Goal: Task Accomplishment & Management: Use online tool/utility

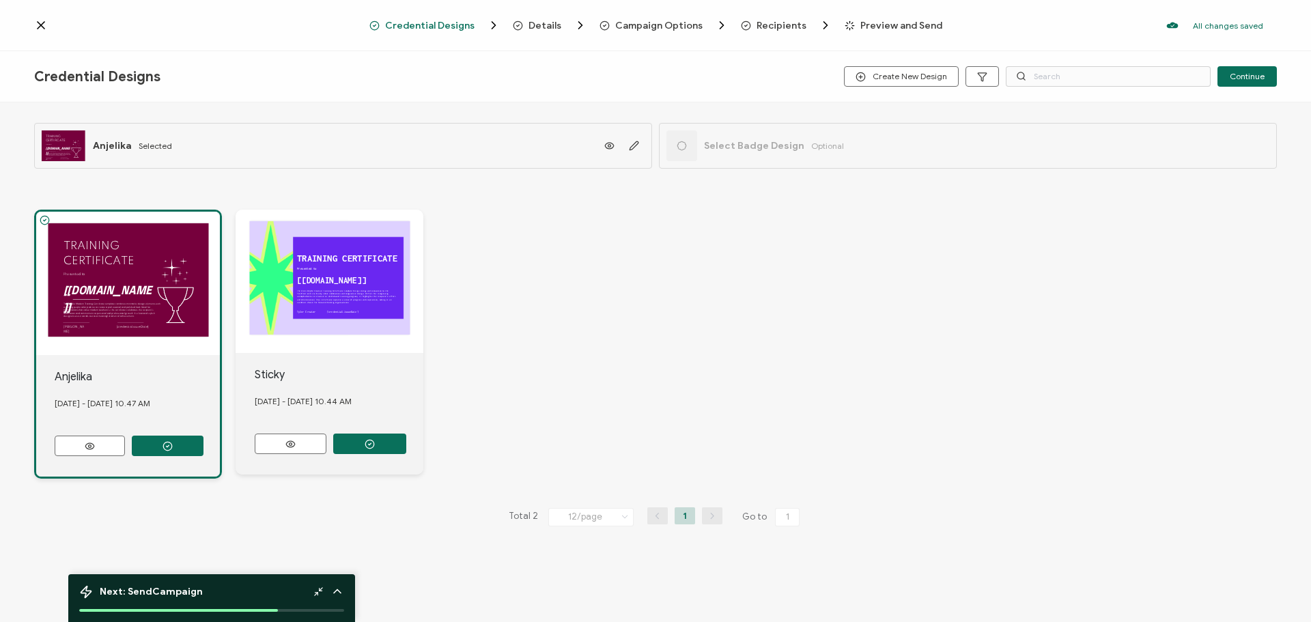
click at [41, 23] on icon at bounding box center [41, 25] width 14 height 14
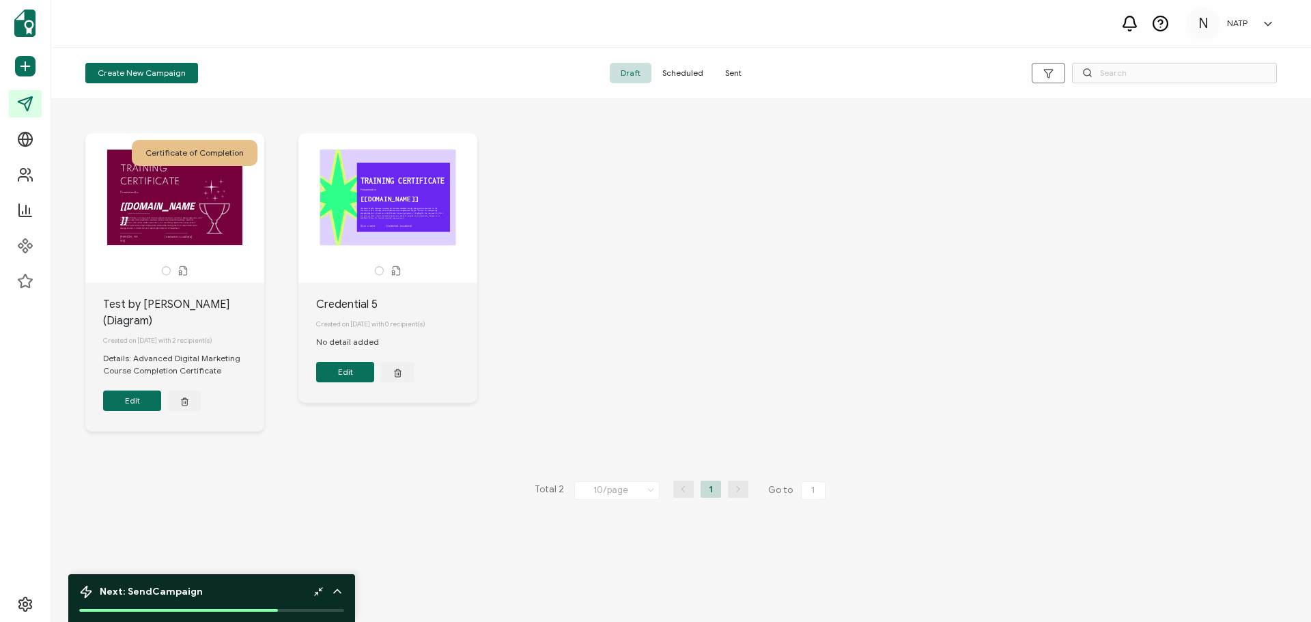
click at [1237, 25] on h5 "NATP" at bounding box center [1237, 23] width 20 height 10
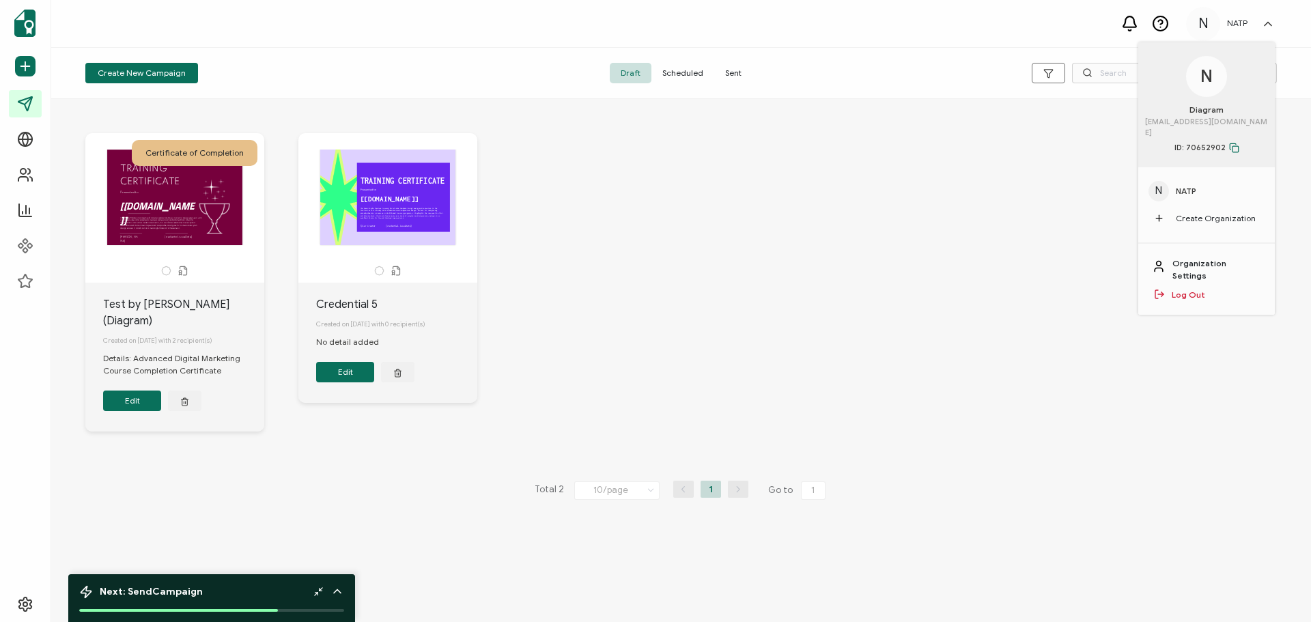
click at [1188, 257] on link "Organization Settings" at bounding box center [1217, 269] width 89 height 25
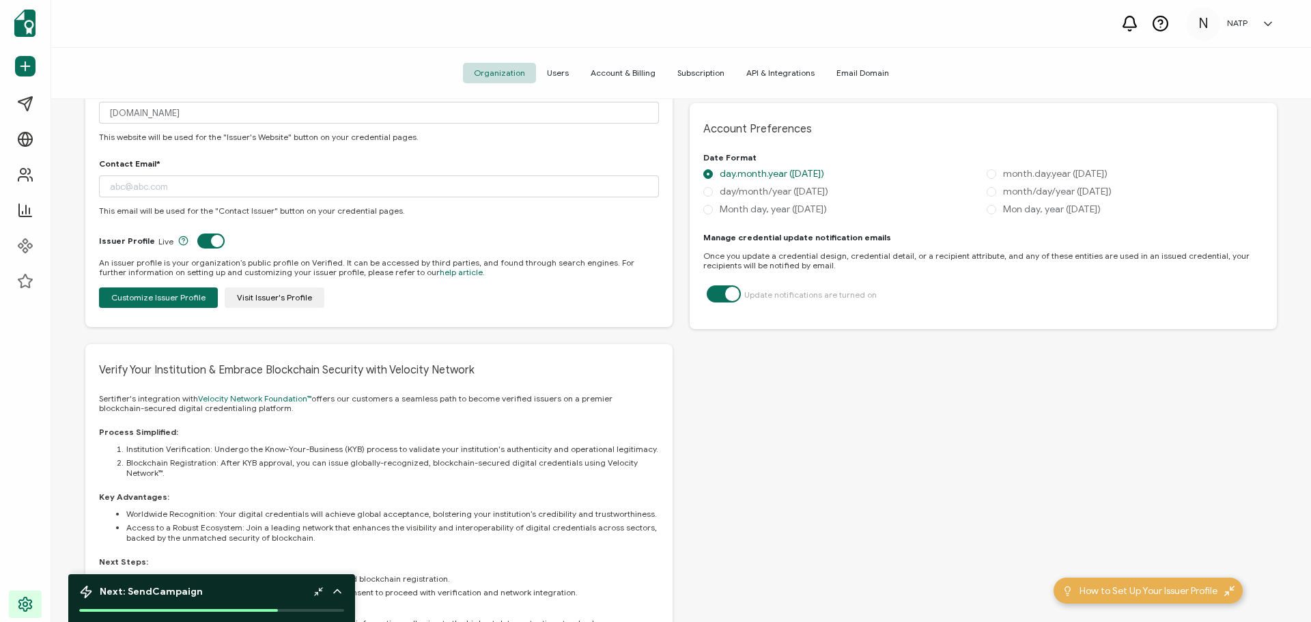
scroll to position [615, 0]
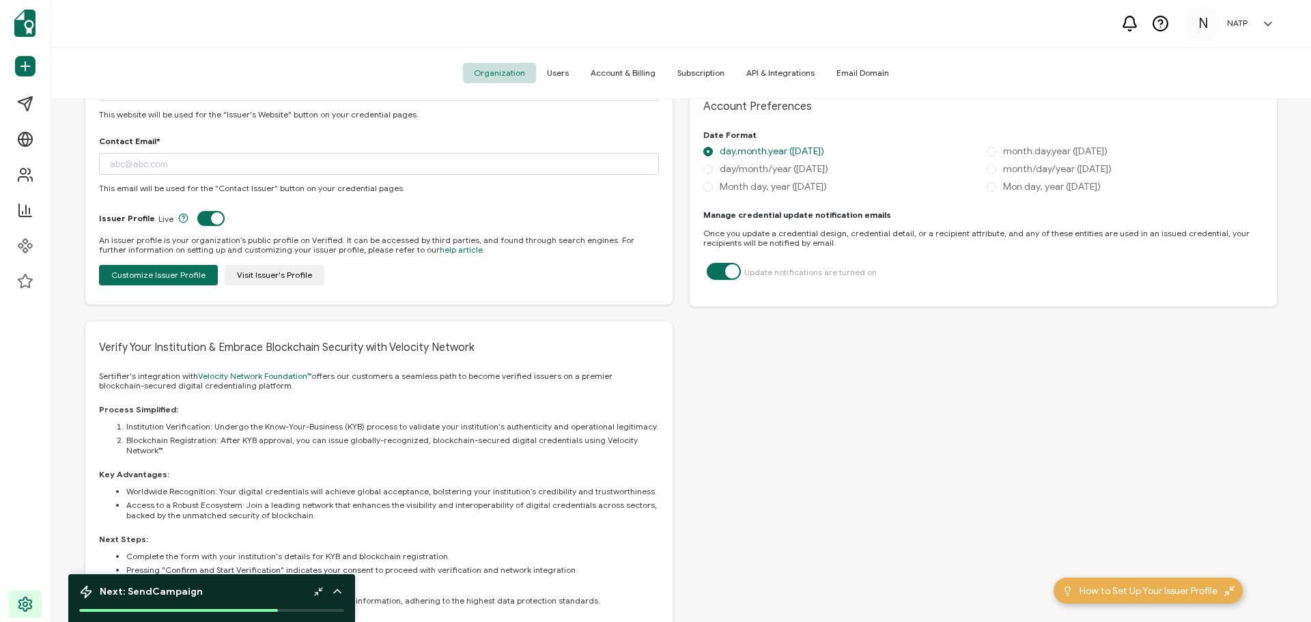
click at [552, 68] on span "Users" at bounding box center [558, 73] width 44 height 20
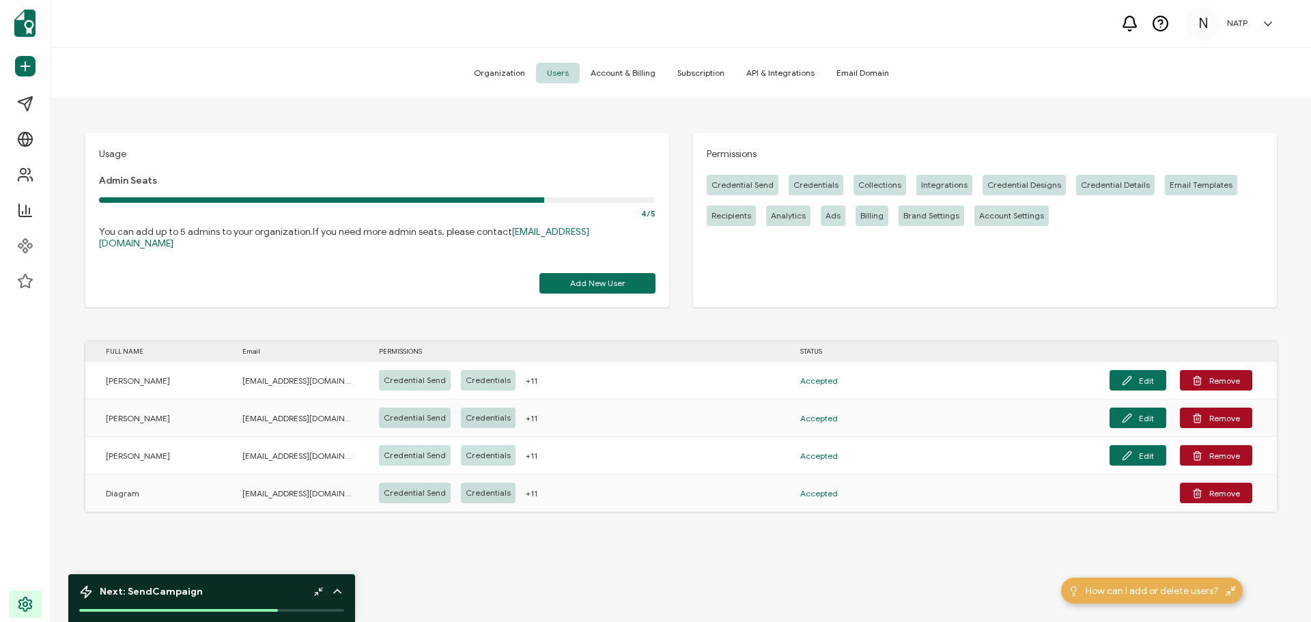
click at [648, 74] on span "Account & Billing" at bounding box center [623, 73] width 87 height 20
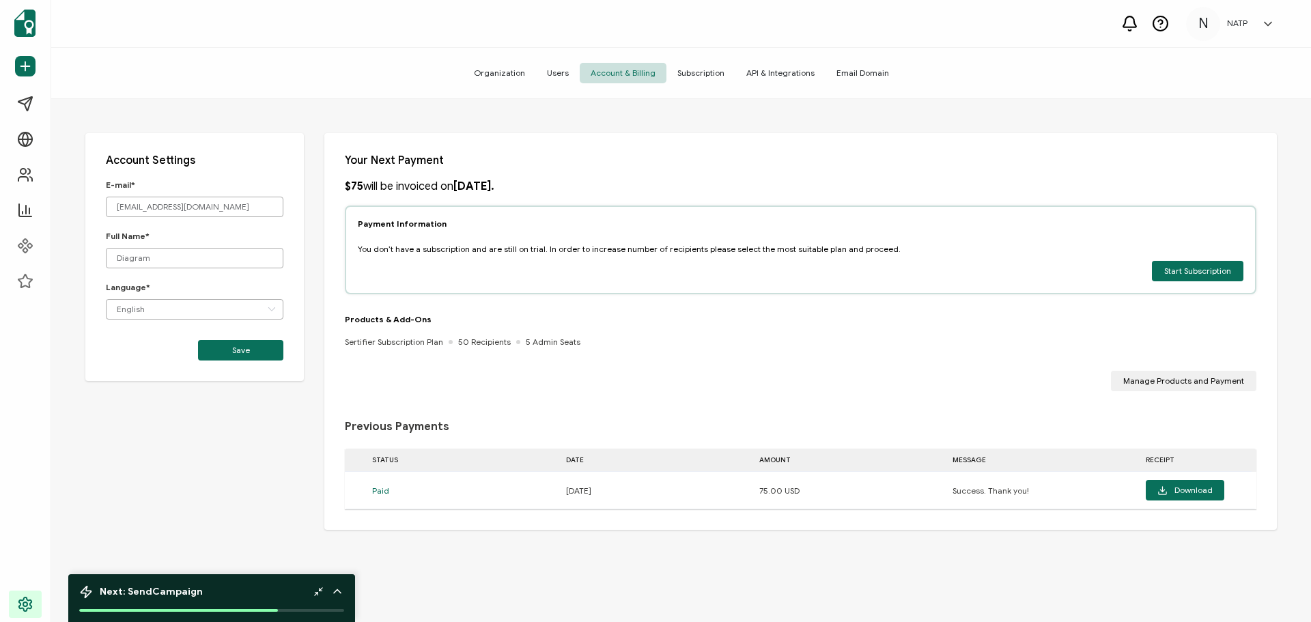
click at [700, 68] on span "Subscription" at bounding box center [701, 73] width 69 height 20
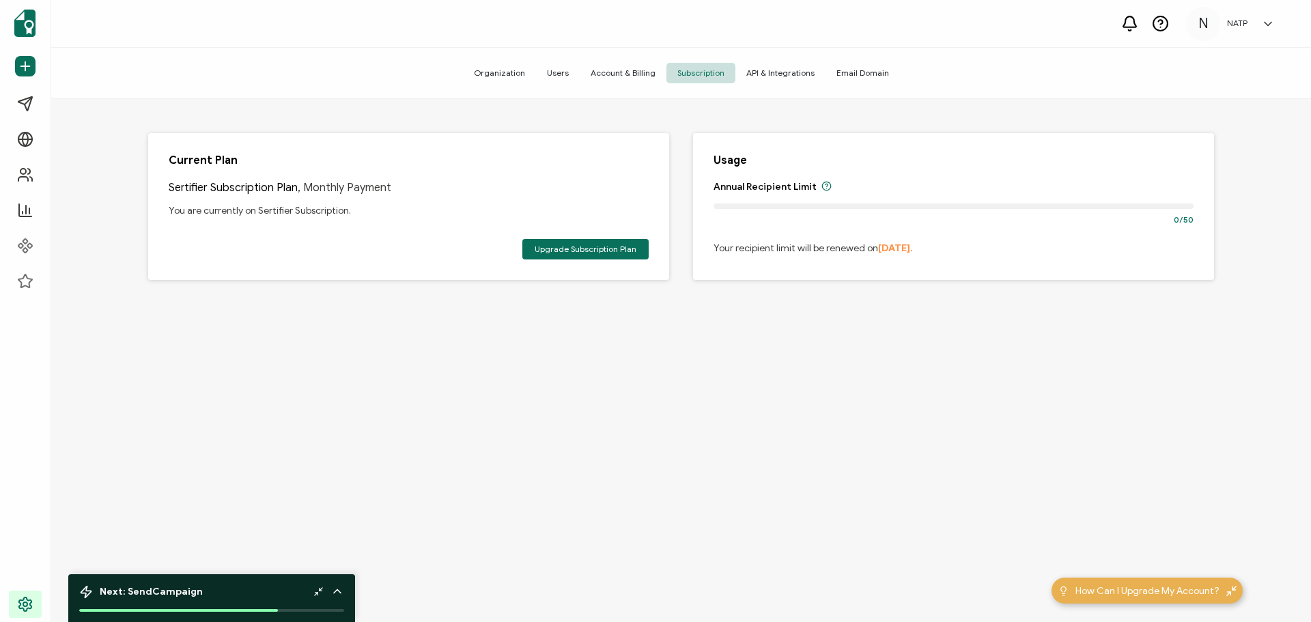
click at [783, 68] on span "API & Integrations" at bounding box center [781, 73] width 90 height 20
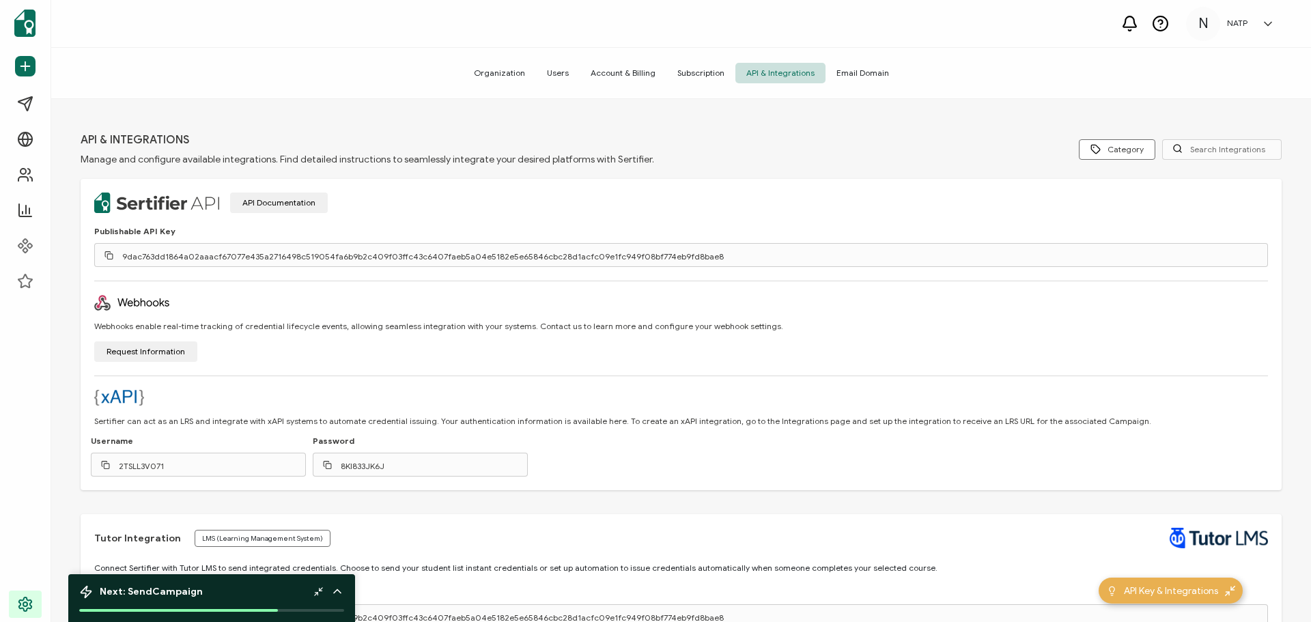
click at [833, 67] on span "Email Domain" at bounding box center [863, 73] width 74 height 20
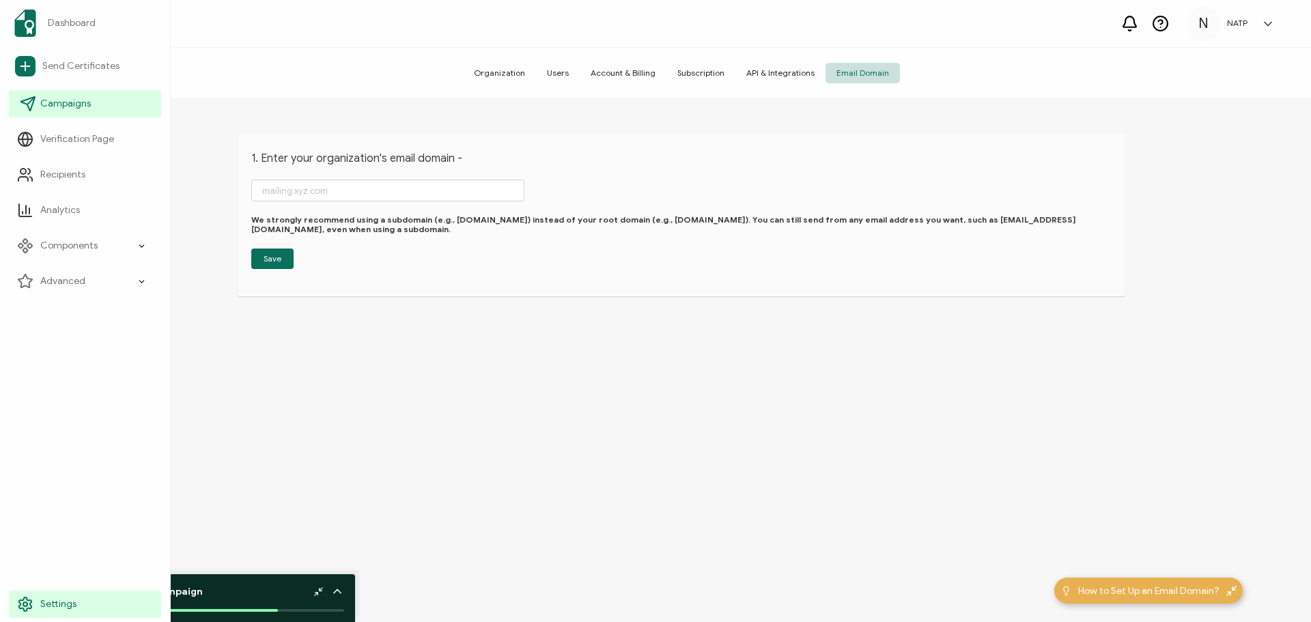
click at [67, 101] on span "Campaigns" at bounding box center [65, 104] width 51 height 14
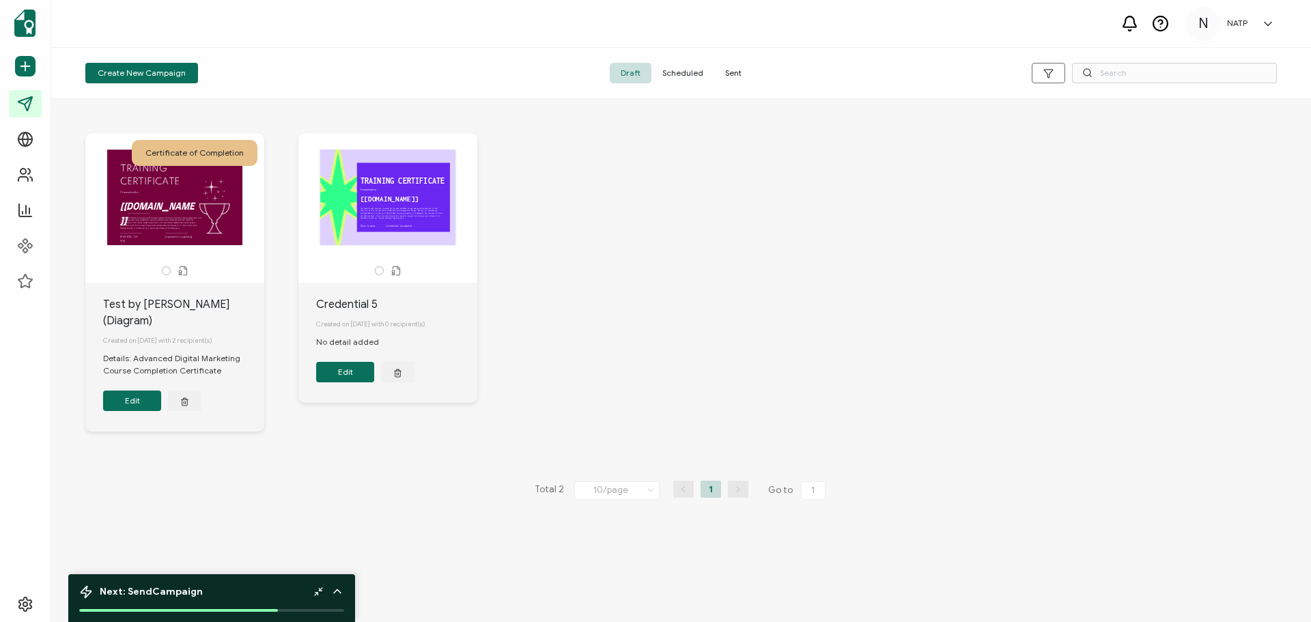
click at [401, 226] on div "TRAINING CERTIFICATE The Green Purple Creative Training Certificate template br…" at bounding box center [387, 198] width 143 height 96
click at [346, 371] on button "Edit" at bounding box center [345, 372] width 58 height 20
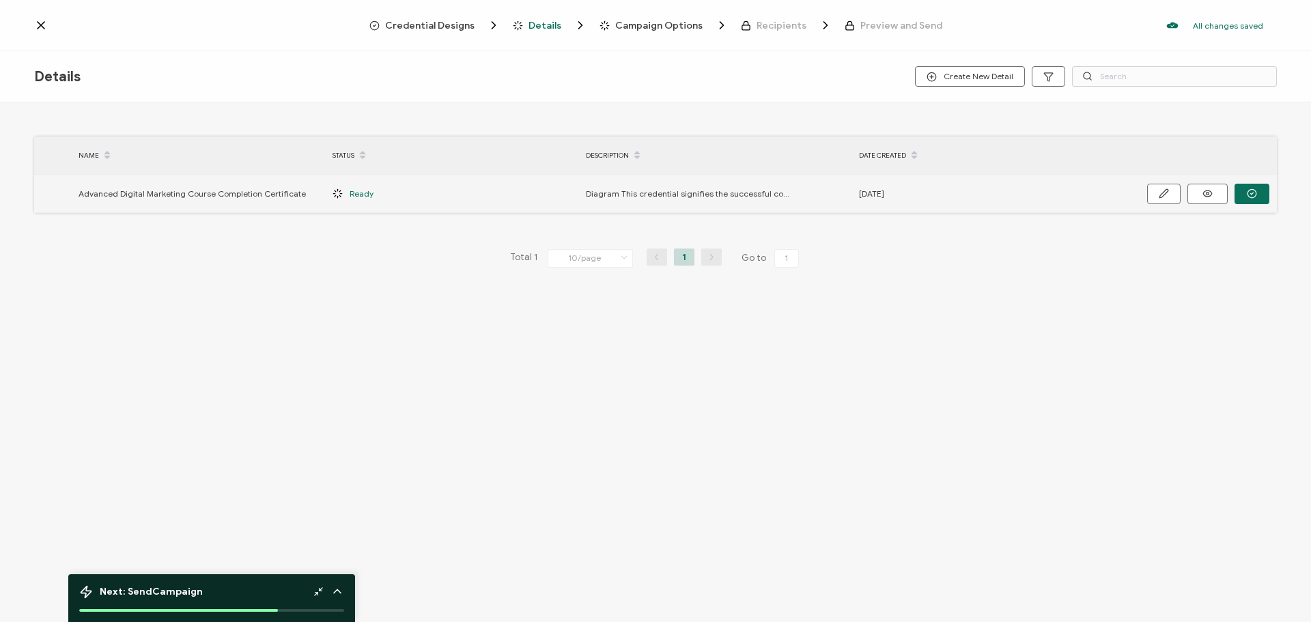
click at [148, 195] on span "Advanced Digital Marketing Course Completion Certificate" at bounding box center [192, 194] width 227 height 16
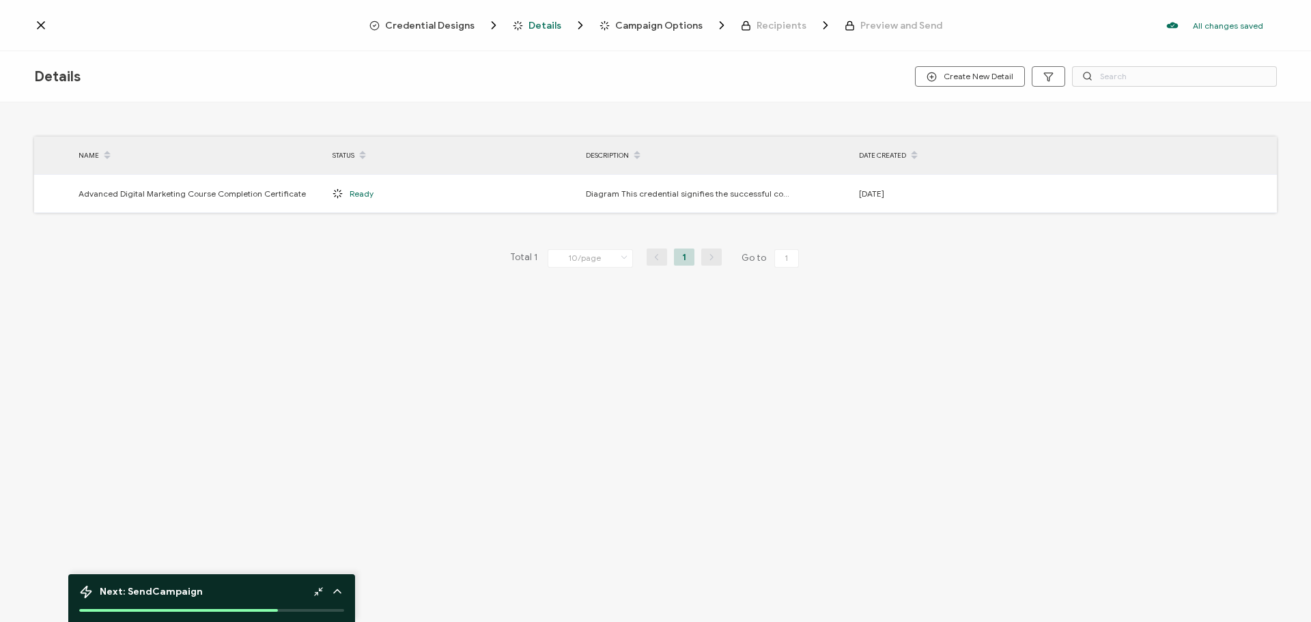
click at [652, 23] on span "Campaign Options" at bounding box center [658, 25] width 87 height 10
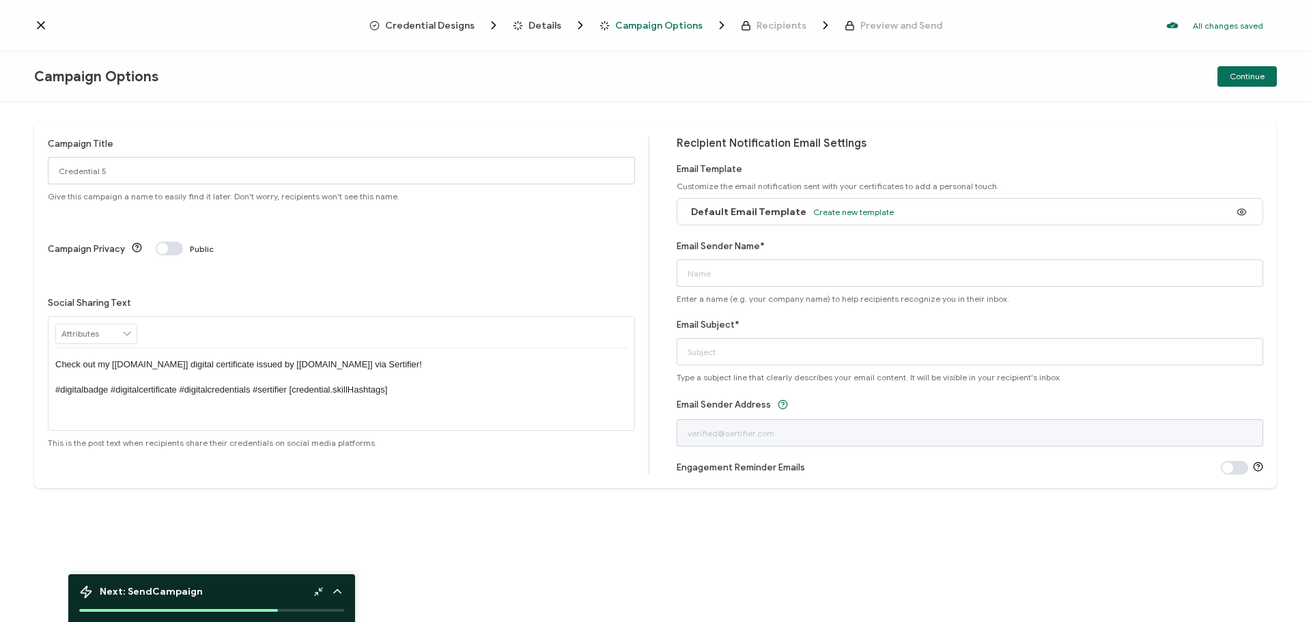
click at [785, 26] on span "Recipients" at bounding box center [782, 25] width 50 height 10
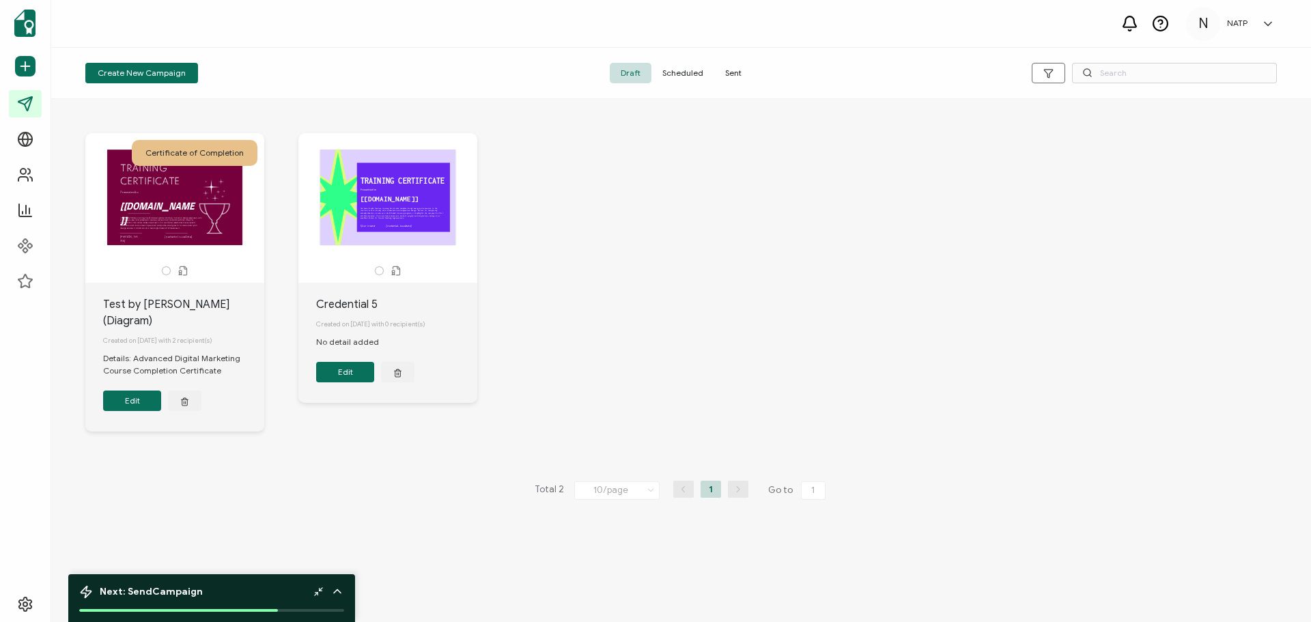
click at [237, 204] on div "TRAINING CERTIFICATE The Purple Modern Training Certificate template combines m…" at bounding box center [174, 198] width 143 height 96
click at [206, 205] on div "TRAINING CERTIFICATE The Purple Modern Training Certificate template combines m…" at bounding box center [174, 198] width 143 height 96
click at [129, 391] on button "Edit" at bounding box center [132, 401] width 58 height 20
click at [199, 212] on div "The Purple Modern Training Certificate template combines minimalist design elem…" at bounding box center [174, 198] width 143 height 96
click at [173, 226] on div "The Purple Modern Training Certificate template combines minimalist design elem…" at bounding box center [174, 198] width 143 height 96
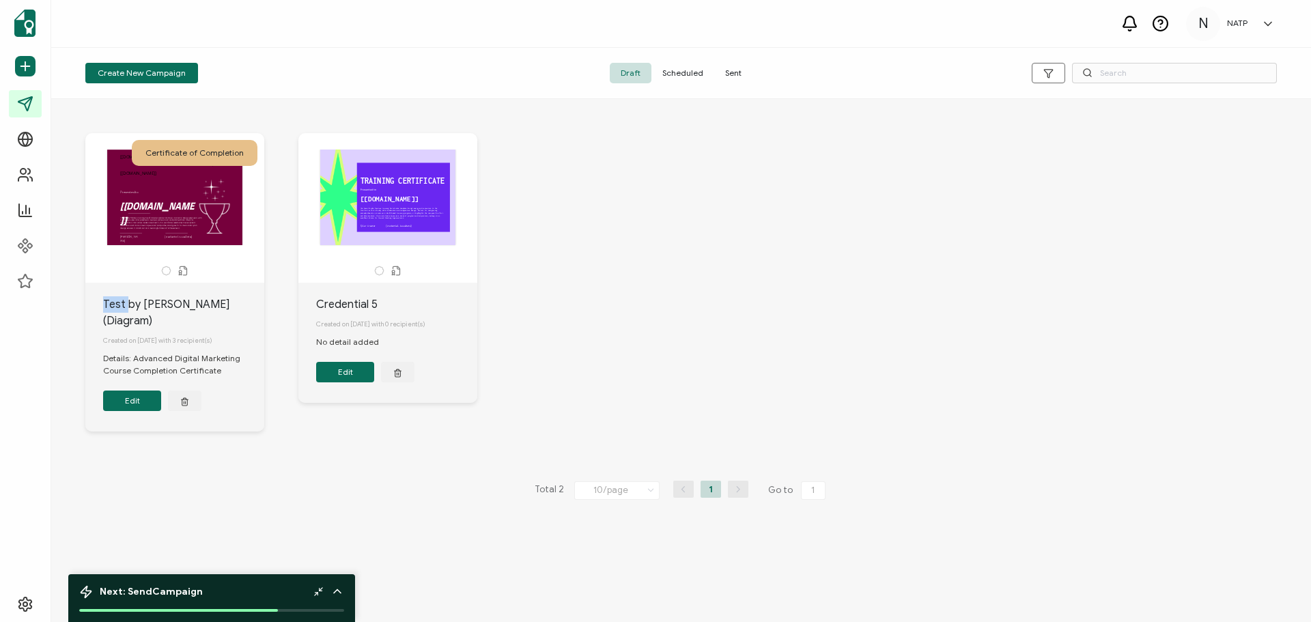
click at [173, 226] on div "The Purple Modern Training Certificate template combines minimalist design elem…" at bounding box center [174, 198] width 143 height 96
click at [201, 186] on div "The Purple Modern Training Certificate template combines minimalist design elem…" at bounding box center [174, 198] width 143 height 96
click at [124, 391] on button "Edit" at bounding box center [132, 401] width 58 height 20
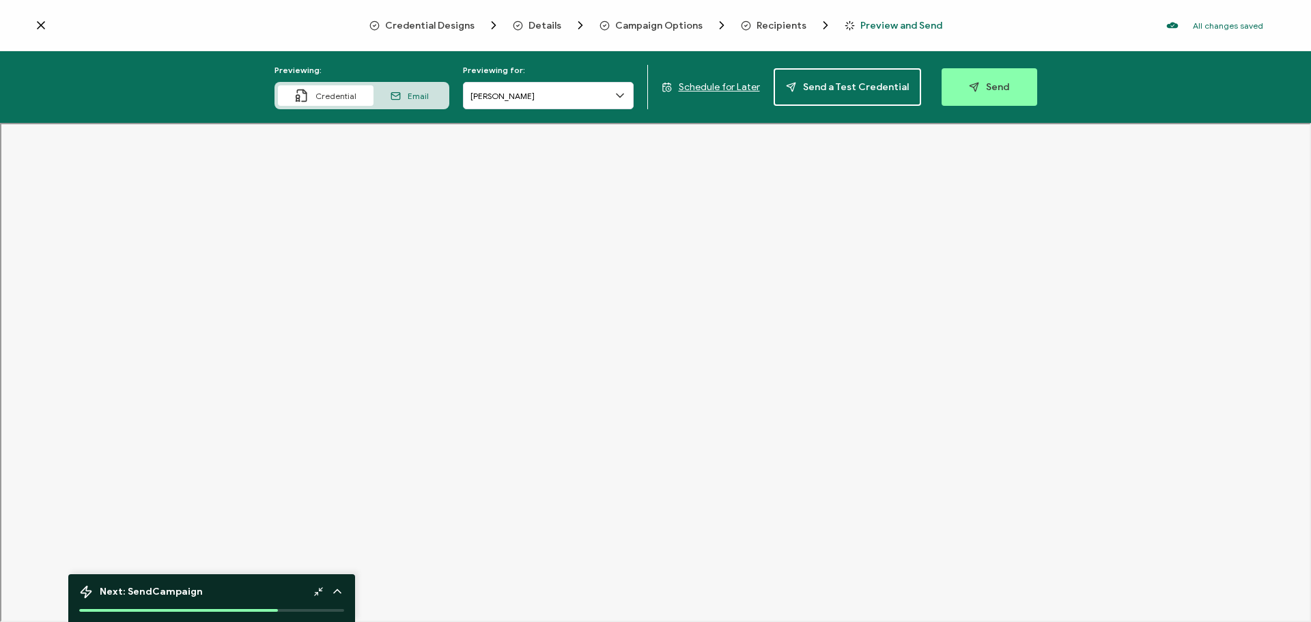
click at [42, 28] on icon at bounding box center [41, 25] width 14 height 14
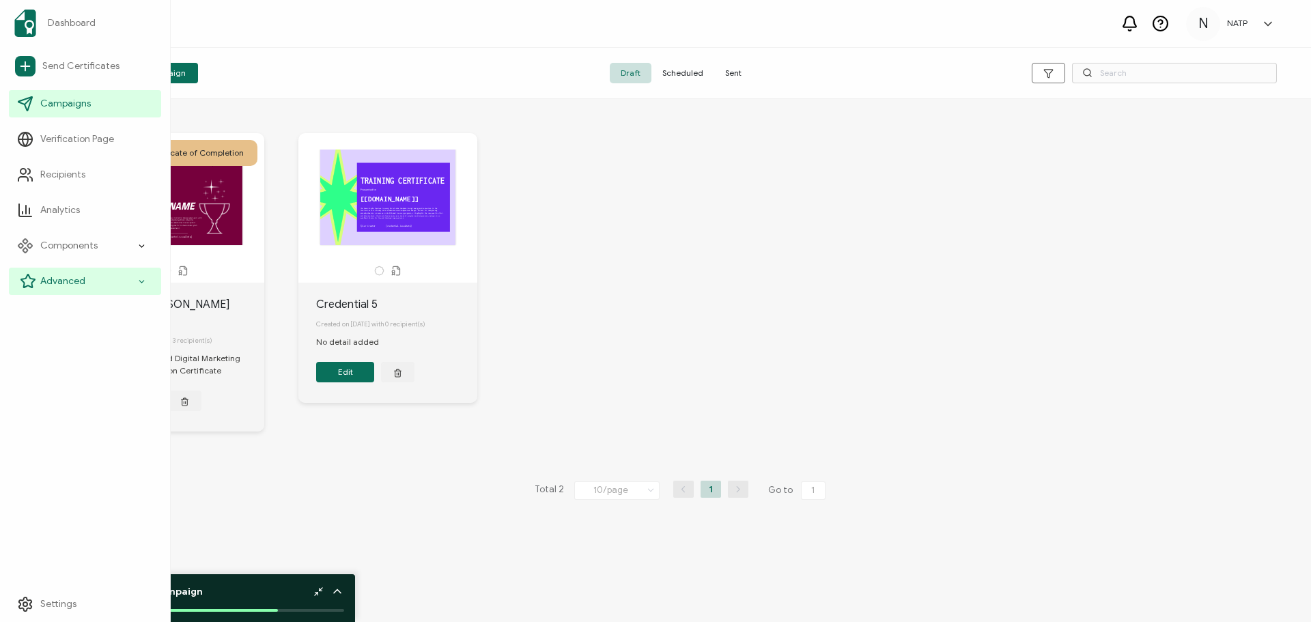
click at [119, 273] on div "Advanced" at bounding box center [85, 281] width 152 height 27
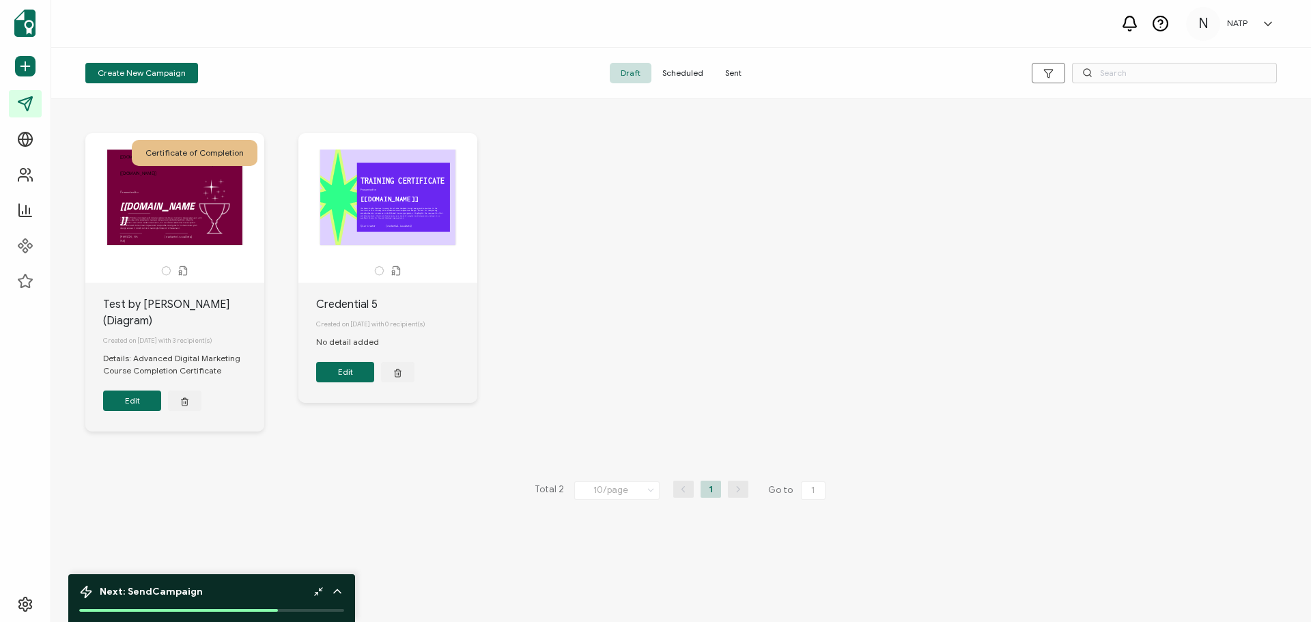
click at [238, 493] on div "Certificate of Completion The Purple Modern Training Certificate template combi…" at bounding box center [681, 360] width 1260 height 523
click at [203, 201] on div "The Purple Modern Training Certificate template combines minimalist design elem…" at bounding box center [174, 198] width 143 height 96
click at [135, 391] on button "Edit" at bounding box center [132, 401] width 58 height 20
